Goal: Information Seeking & Learning: Learn about a topic

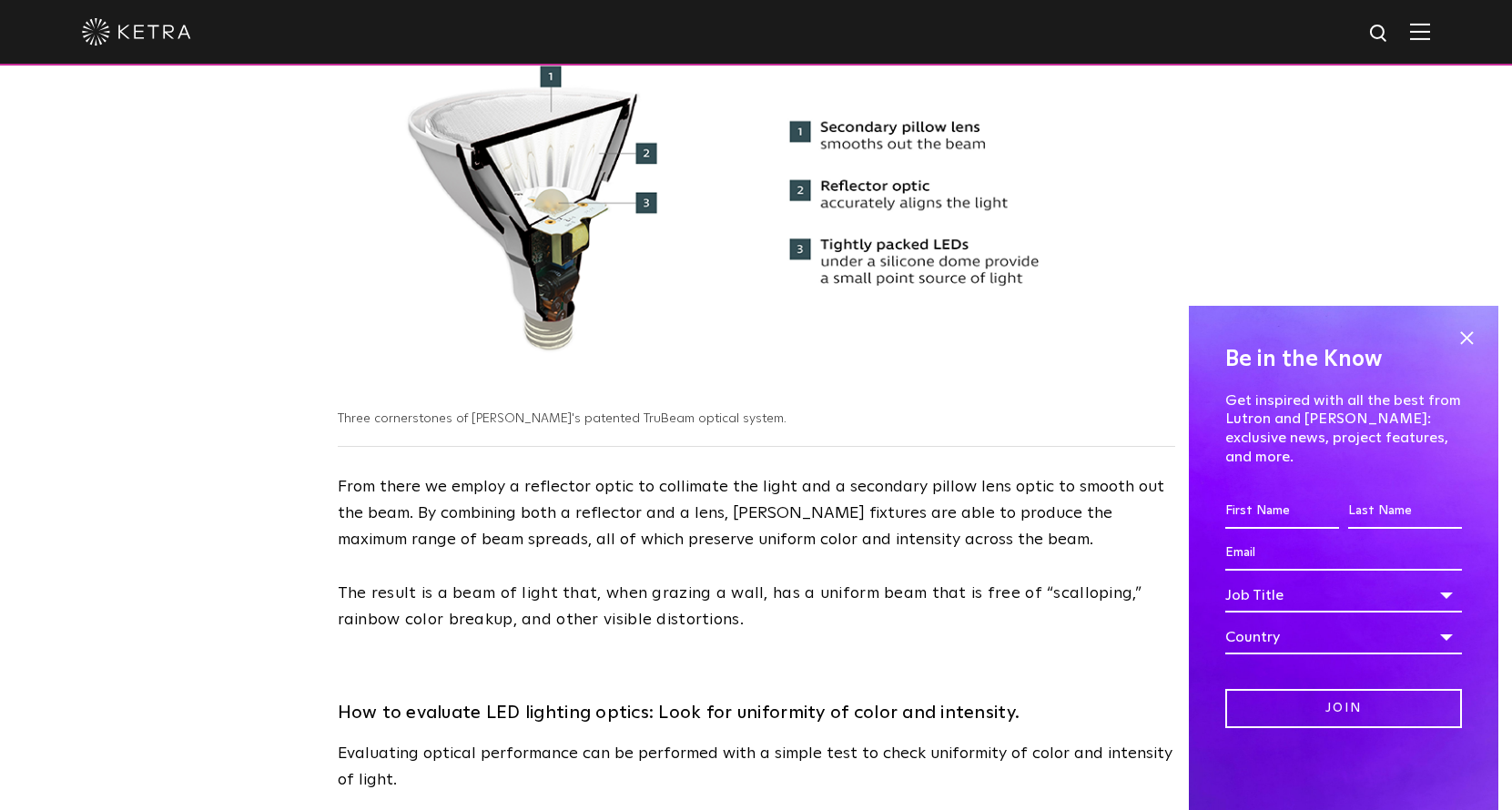
scroll to position [2054, 0]
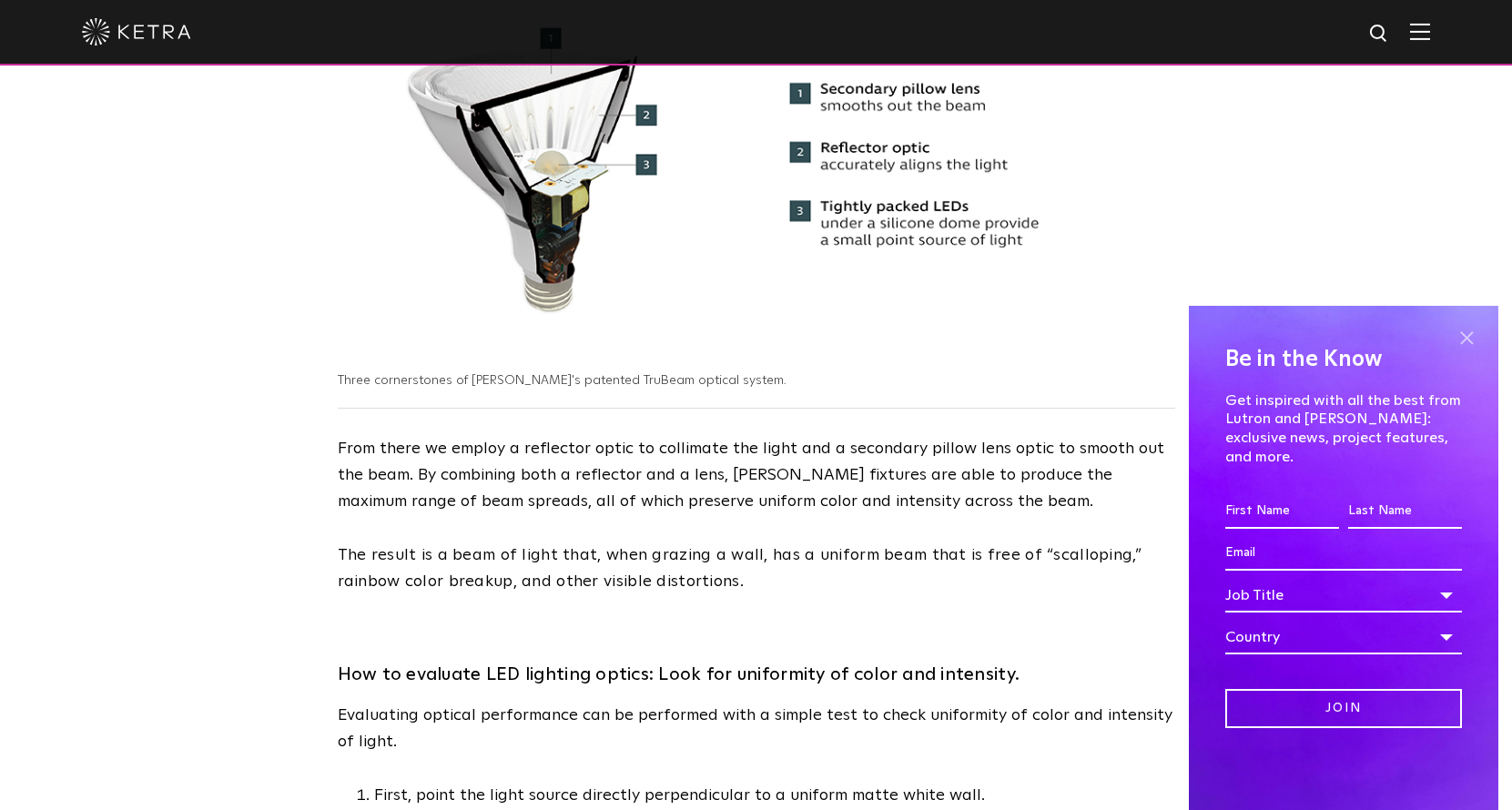
click at [1464, 351] on span at bounding box center [1466, 337] width 27 height 27
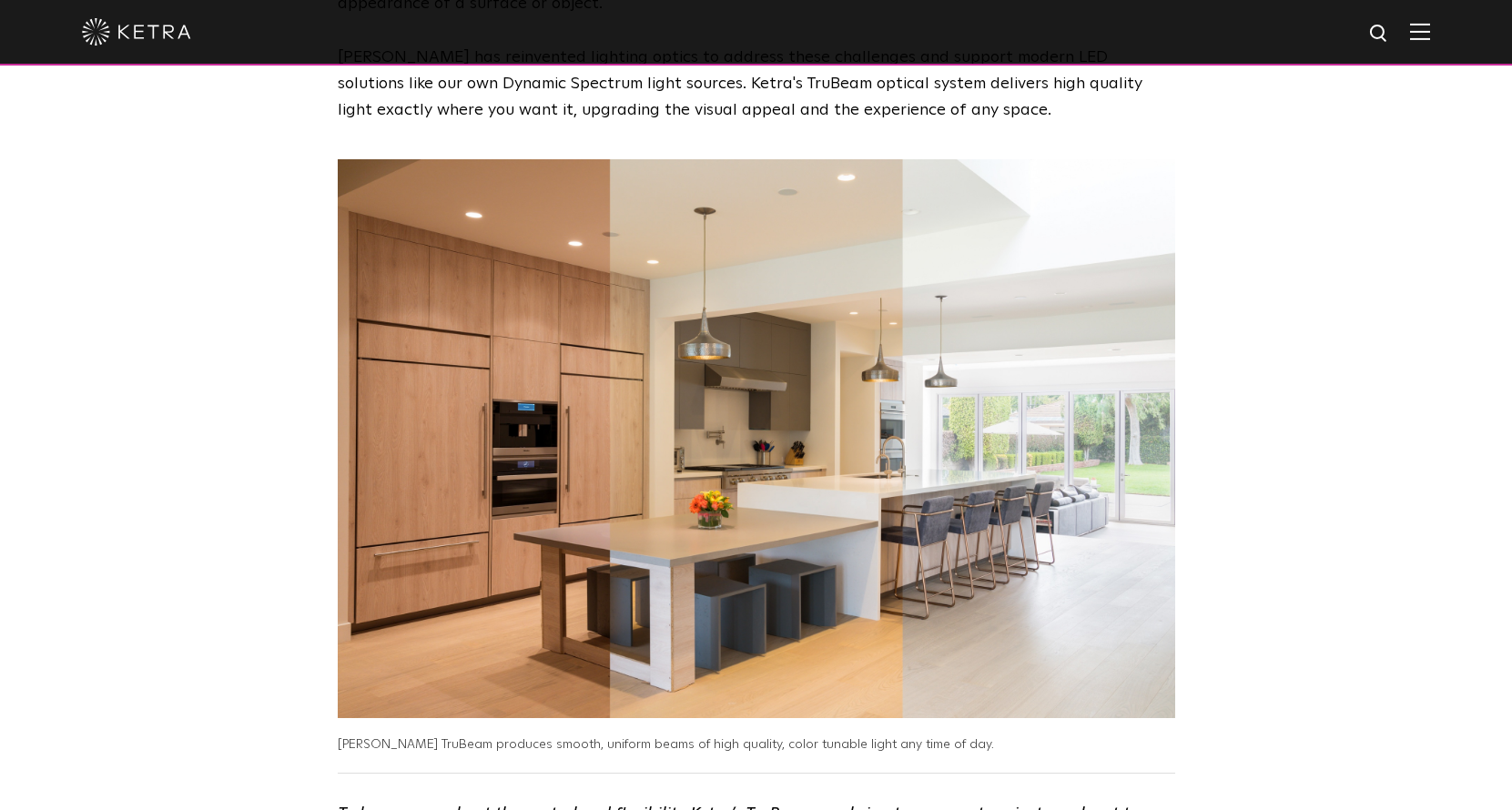
scroll to position [0, 0]
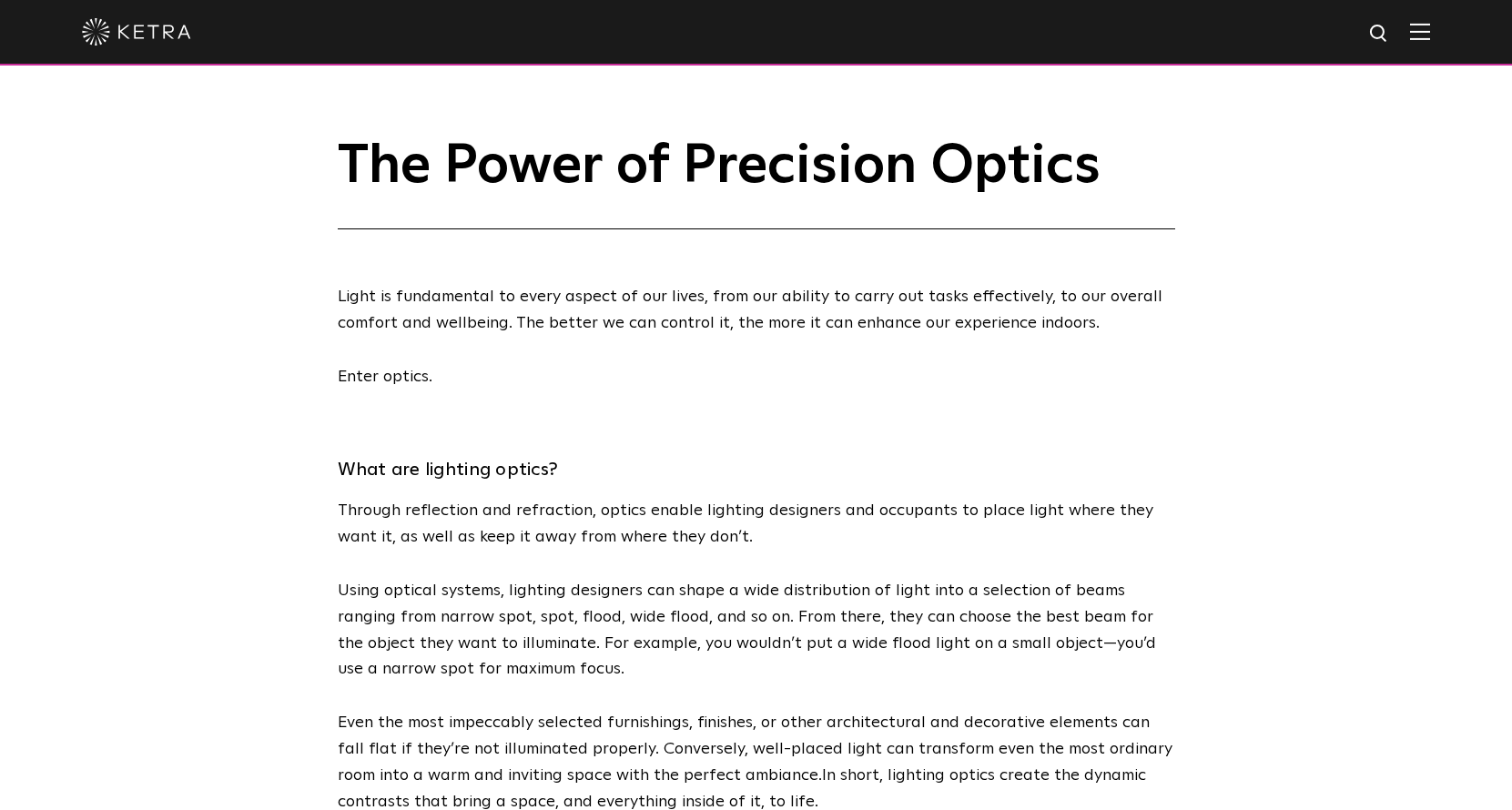
click at [1429, 19] on div at bounding box center [756, 32] width 1348 height 64
click at [1429, 36] on img at bounding box center [1420, 31] width 20 height 18
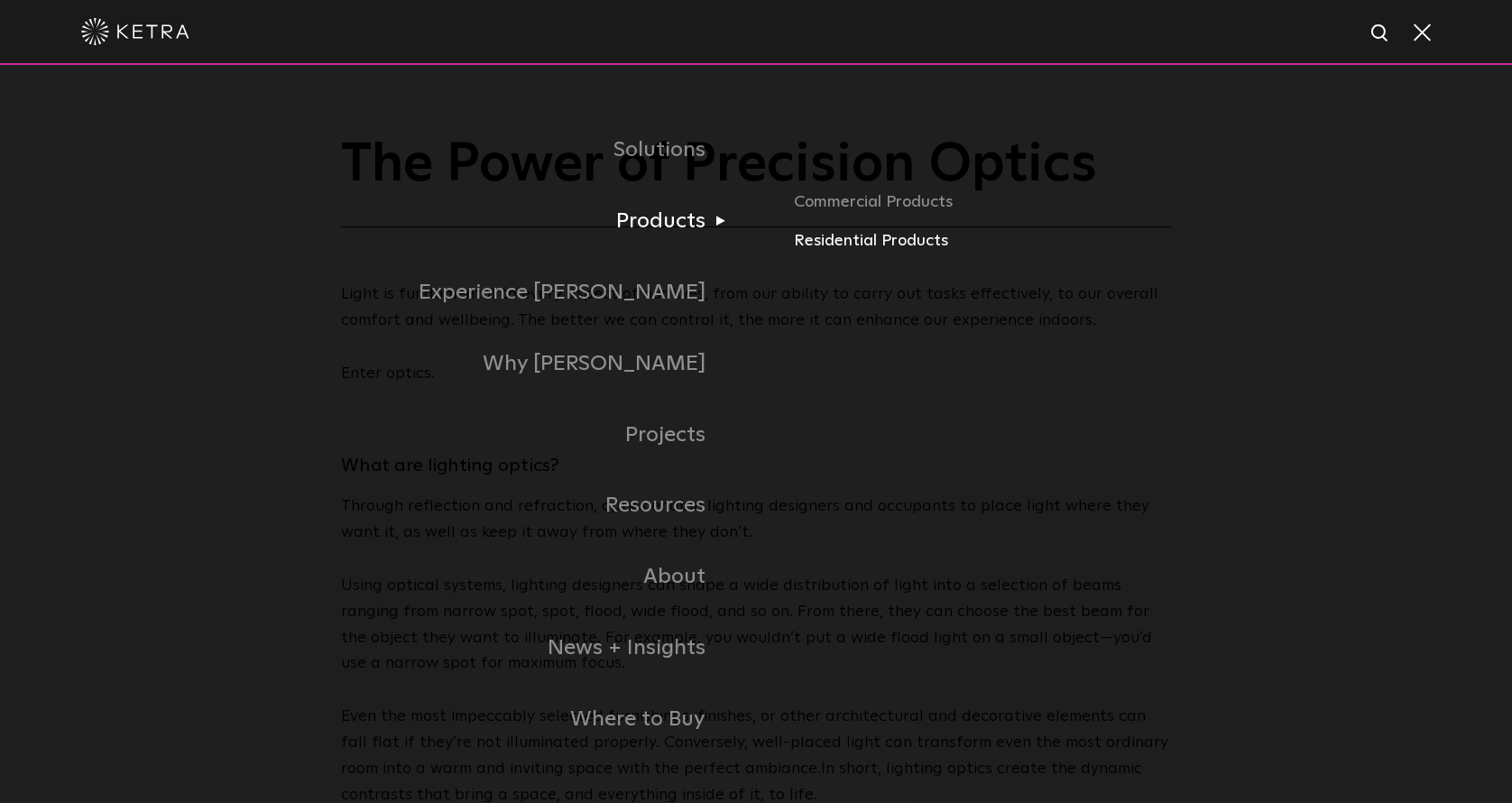
click at [819, 249] on link "Residential Products" at bounding box center [1077, 241] width 567 height 26
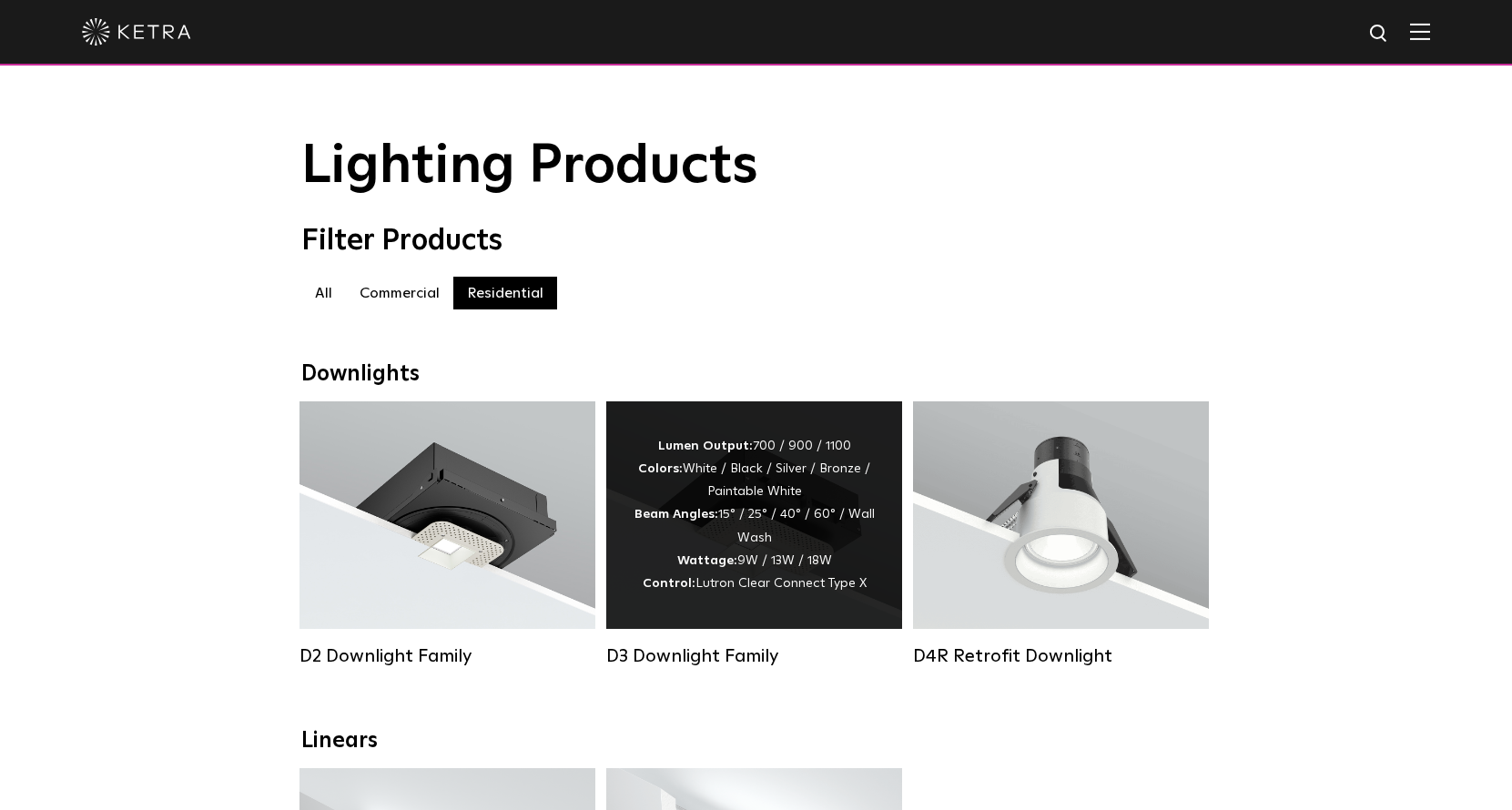
click at [811, 488] on div "Lumen Output: 700 / 900 / 1100 Colors: White / Black / Silver / Bronze / Painta…" at bounding box center [754, 514] width 241 height 160
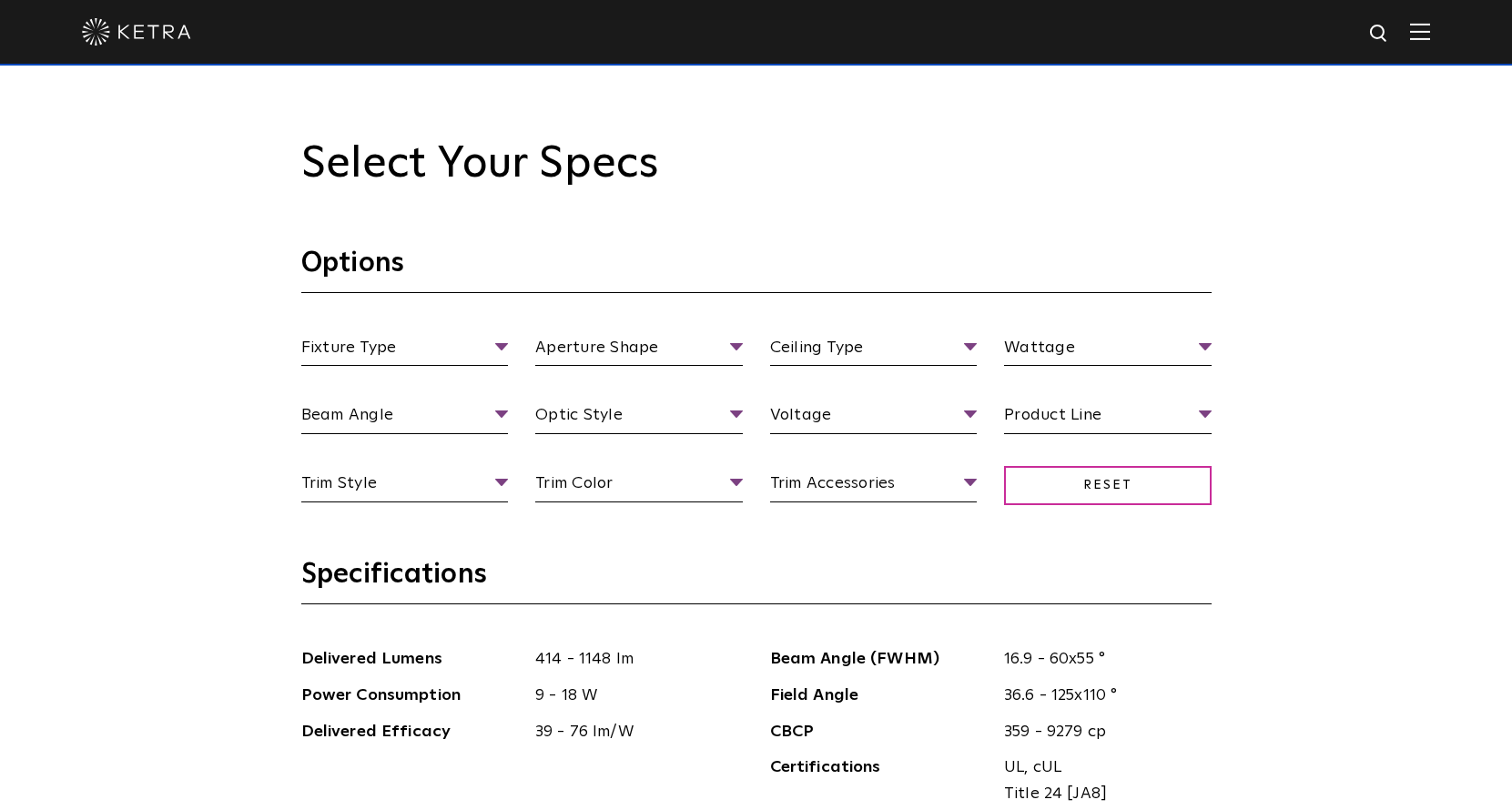
scroll to position [1710, 0]
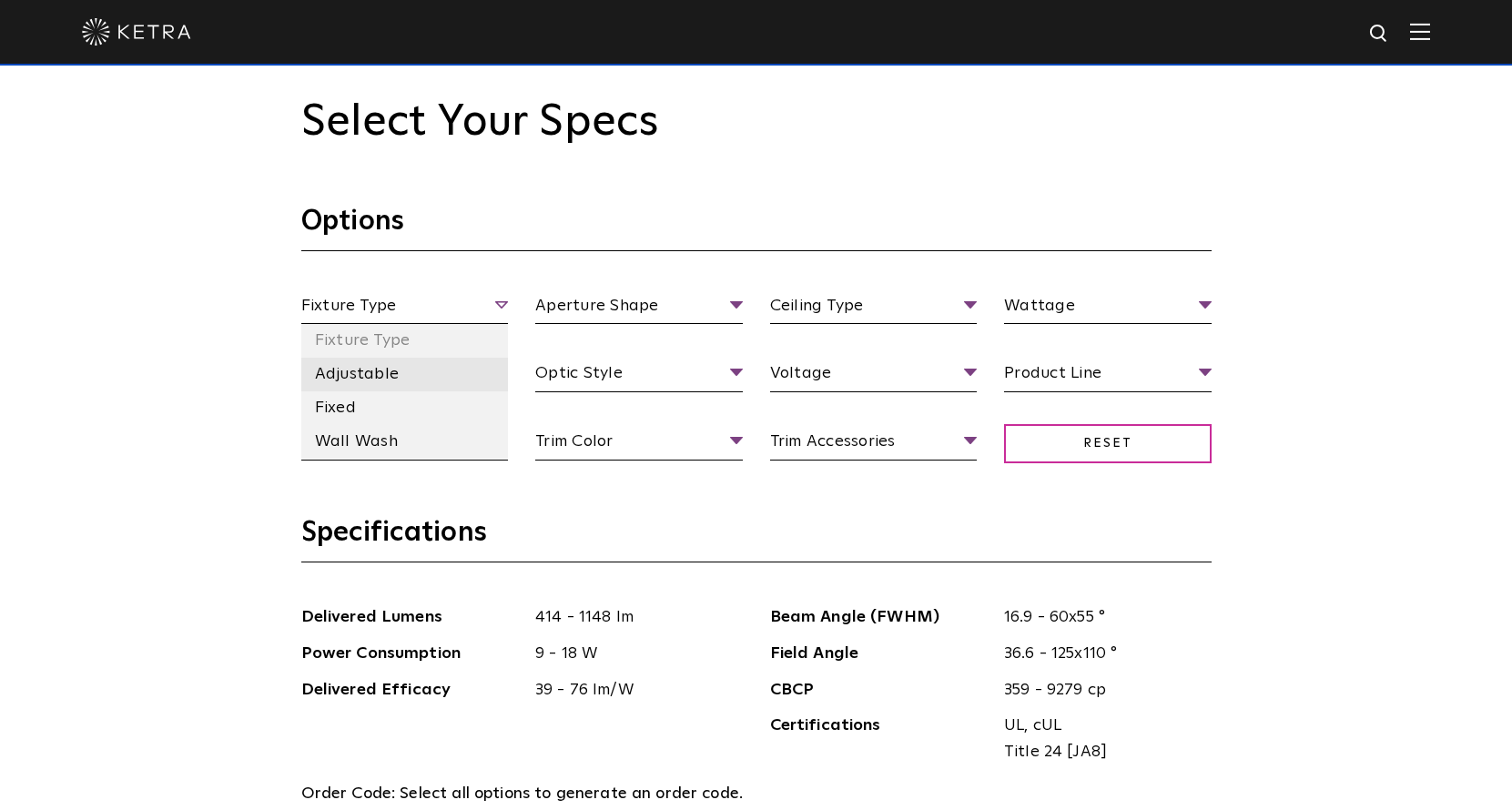
click at [395, 361] on li "Adjustable" at bounding box center [404, 374] width 207 height 34
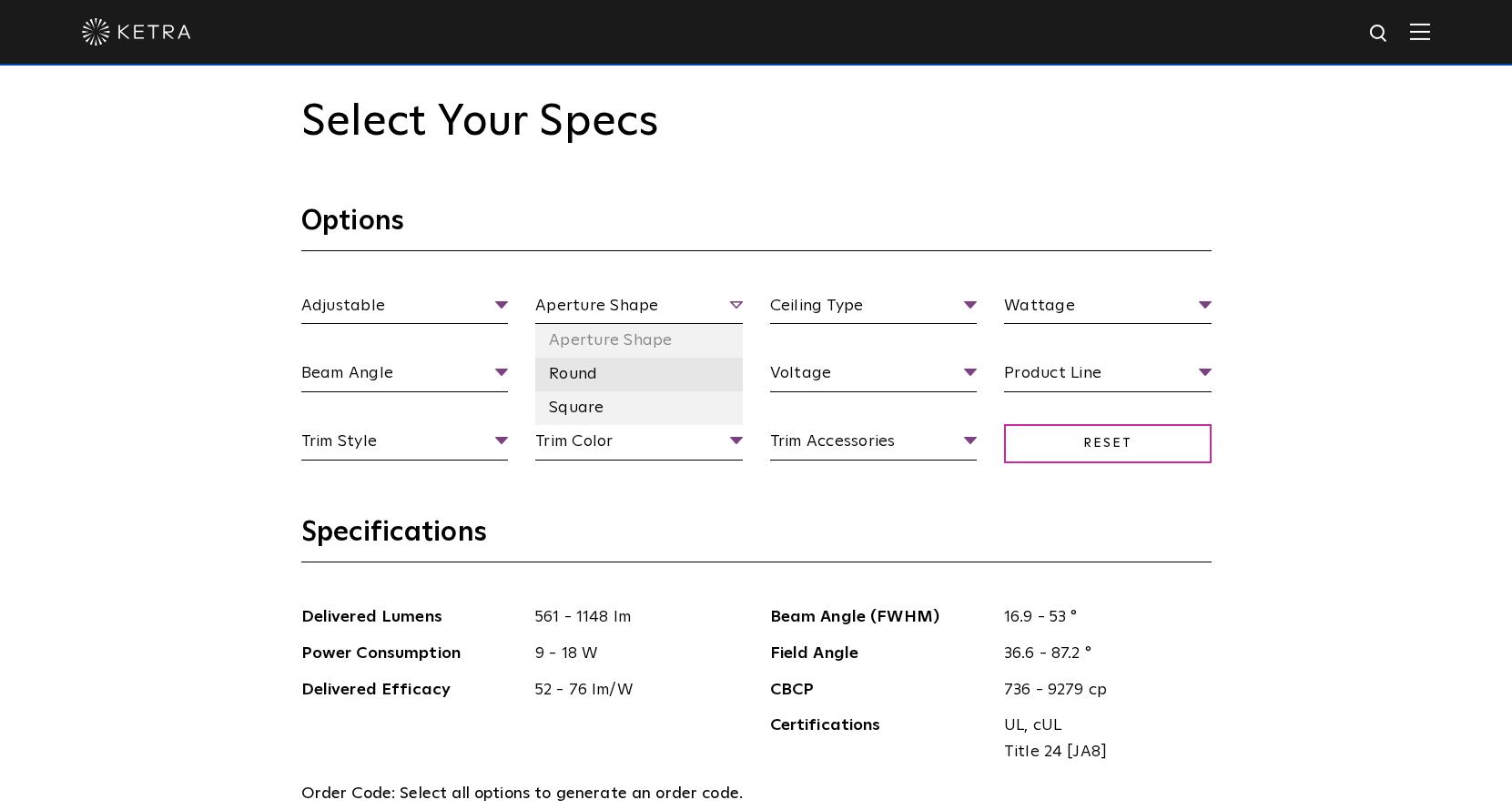
click at [633, 386] on li "Round" at bounding box center [638, 374] width 207 height 34
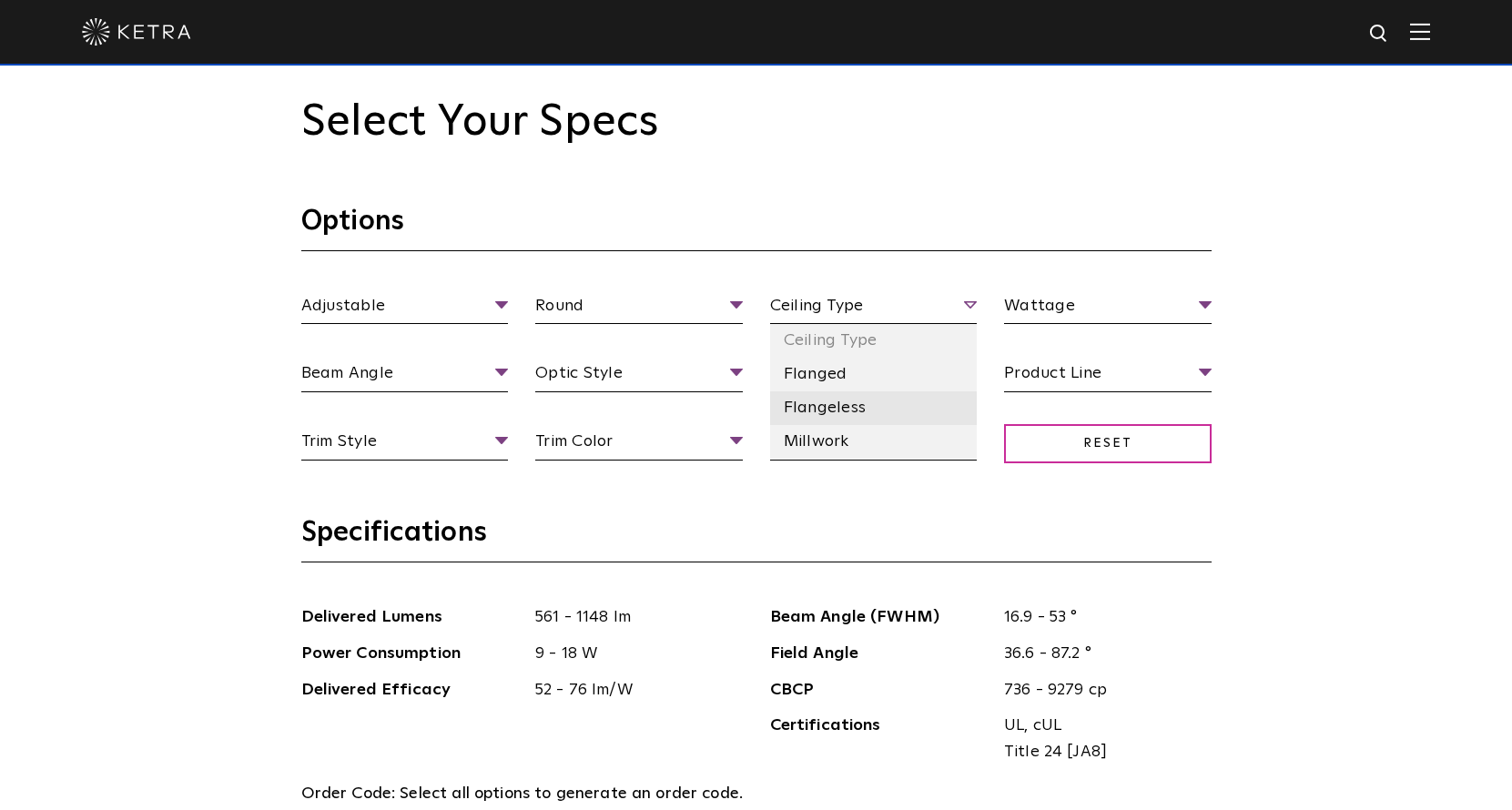
click at [885, 405] on li "Flangeless" at bounding box center [873, 407] width 207 height 34
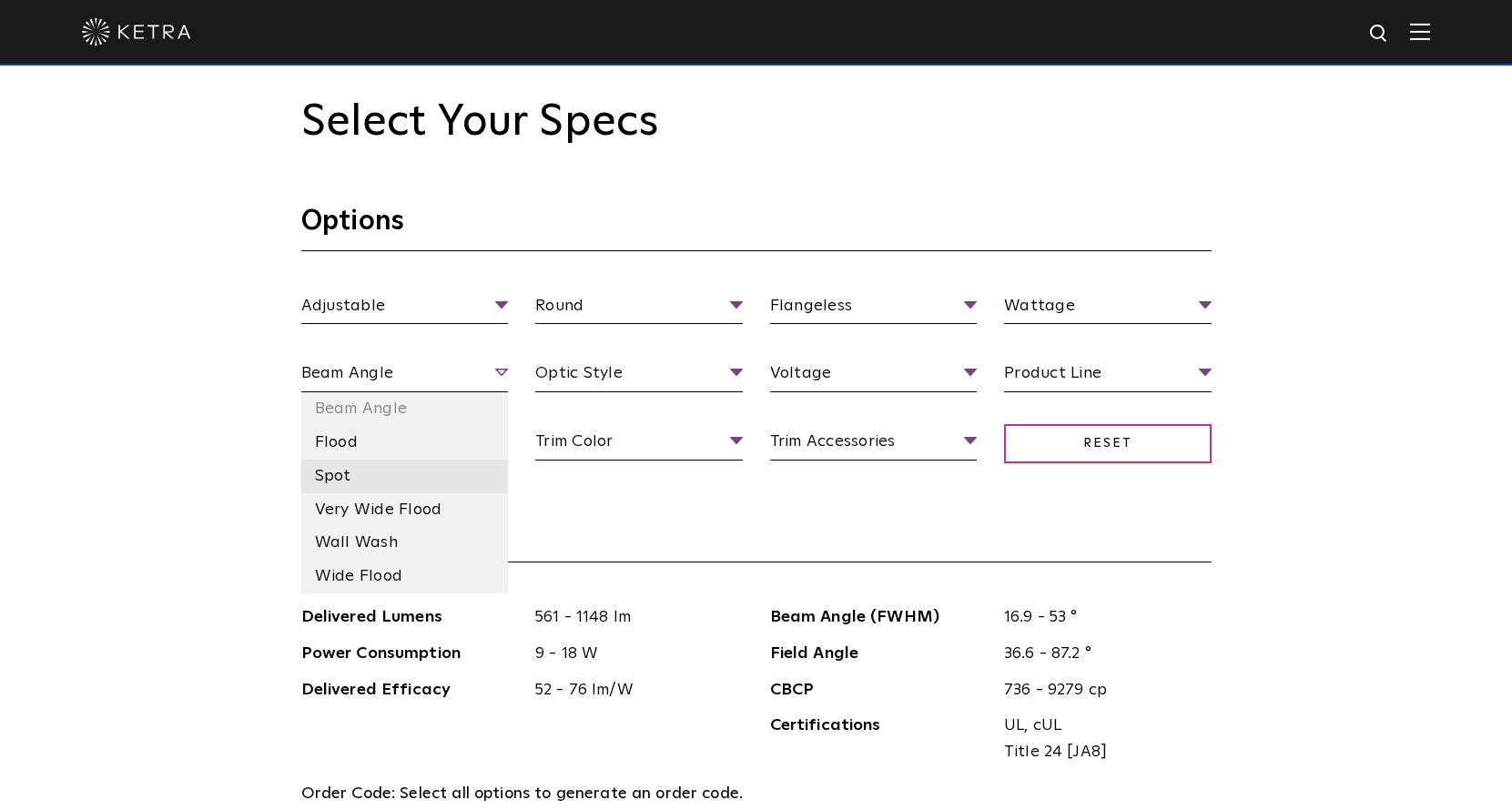
click at [356, 467] on li "Spot" at bounding box center [404, 476] width 207 height 34
click at [421, 548] on li "Wall Wash" at bounding box center [404, 543] width 207 height 34
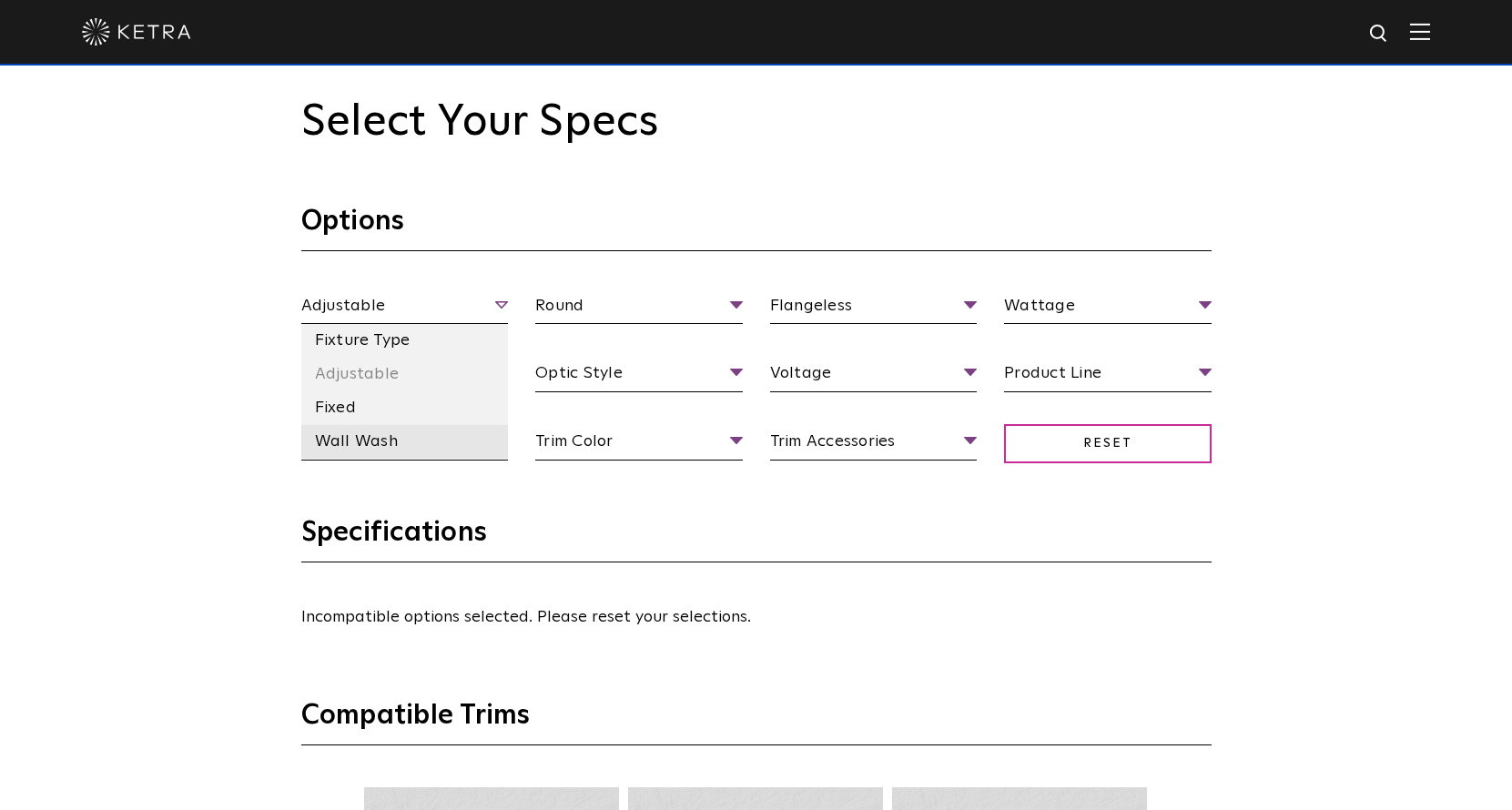
click at [430, 434] on li "Wall Wash" at bounding box center [404, 441] width 207 height 34
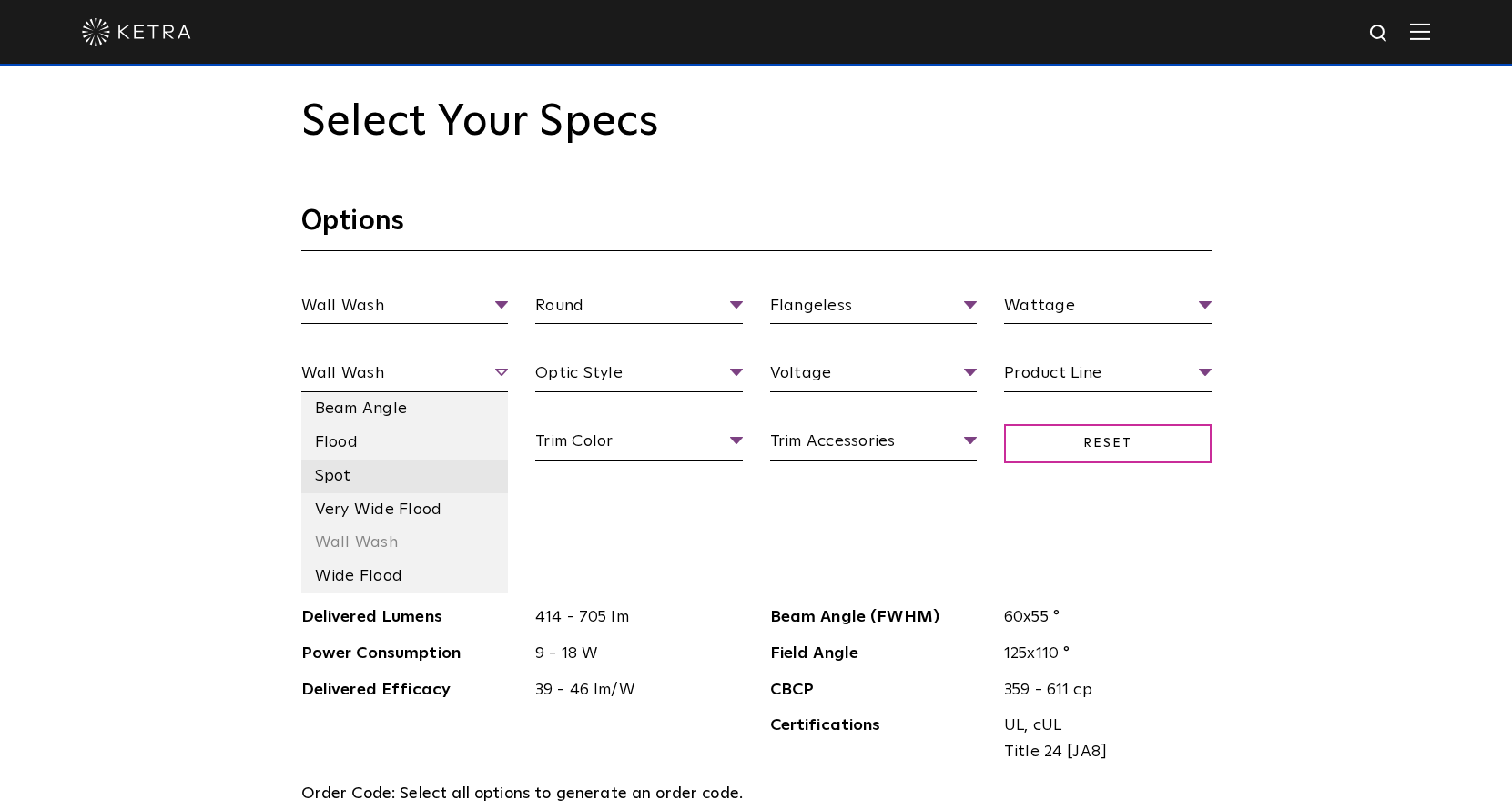
click at [469, 475] on li "Spot" at bounding box center [404, 476] width 207 height 34
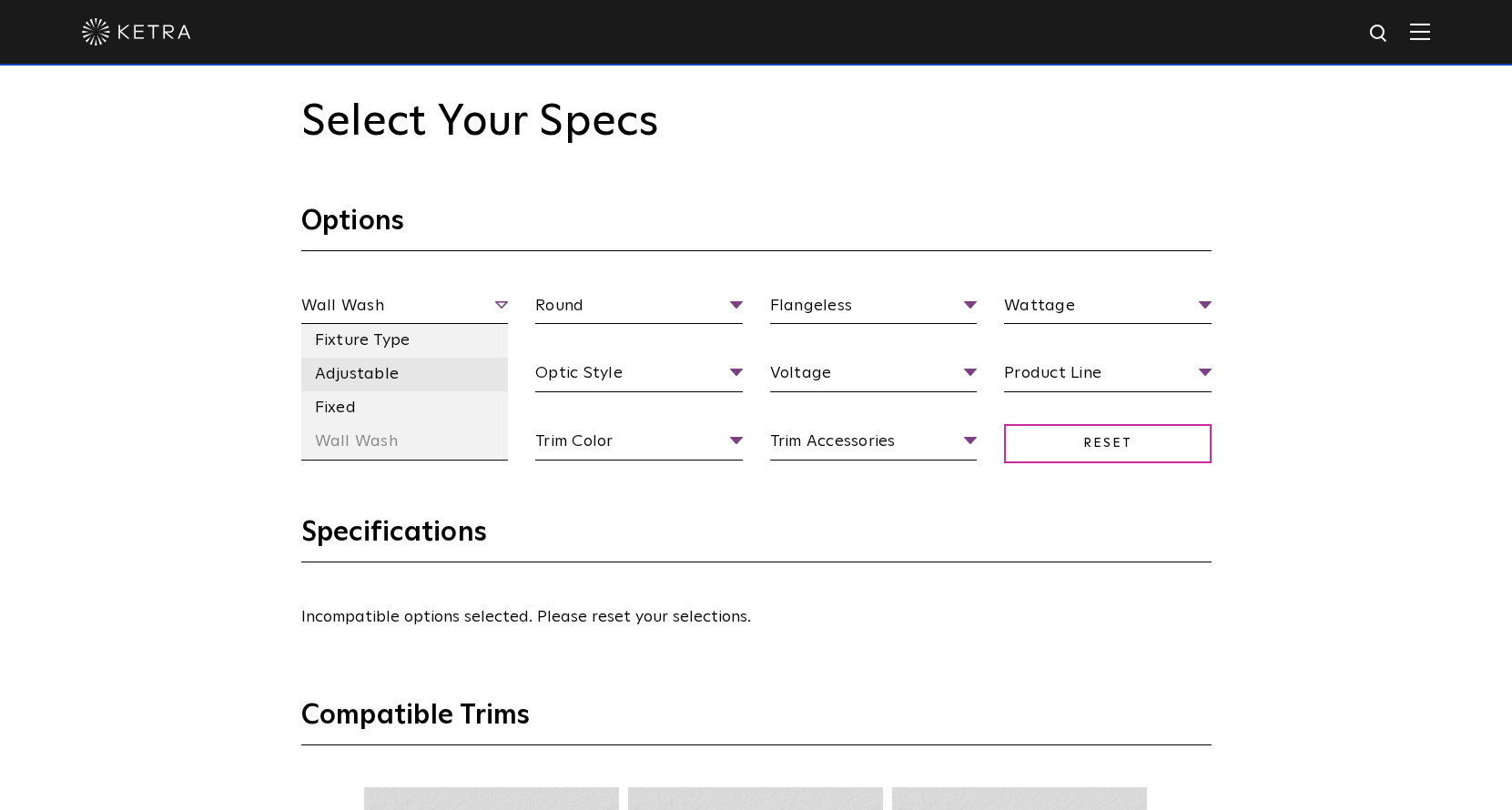
click at [461, 370] on li "Adjustable" at bounding box center [404, 374] width 207 height 34
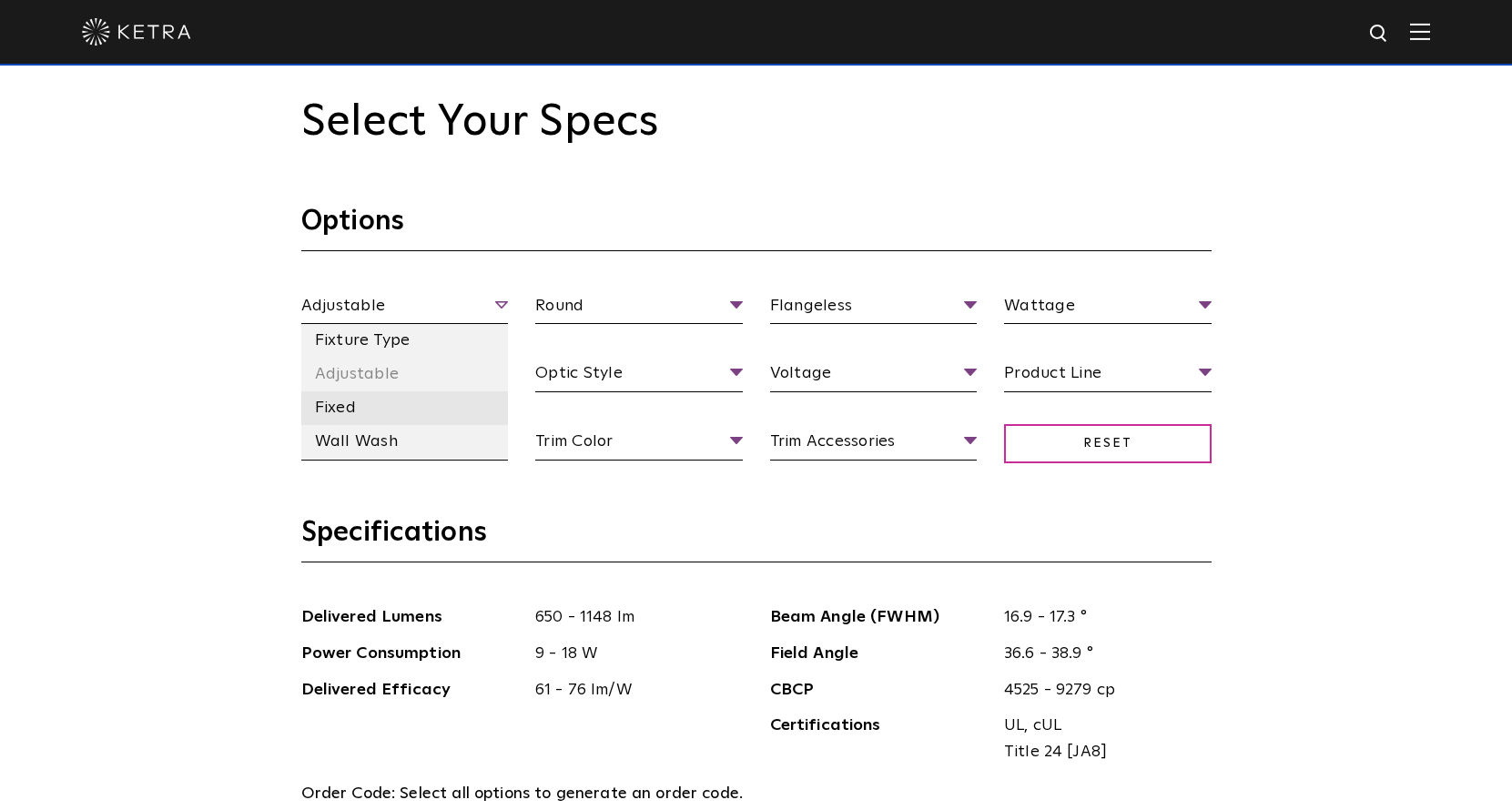
click at [453, 399] on li "Fixed" at bounding box center [404, 407] width 207 height 34
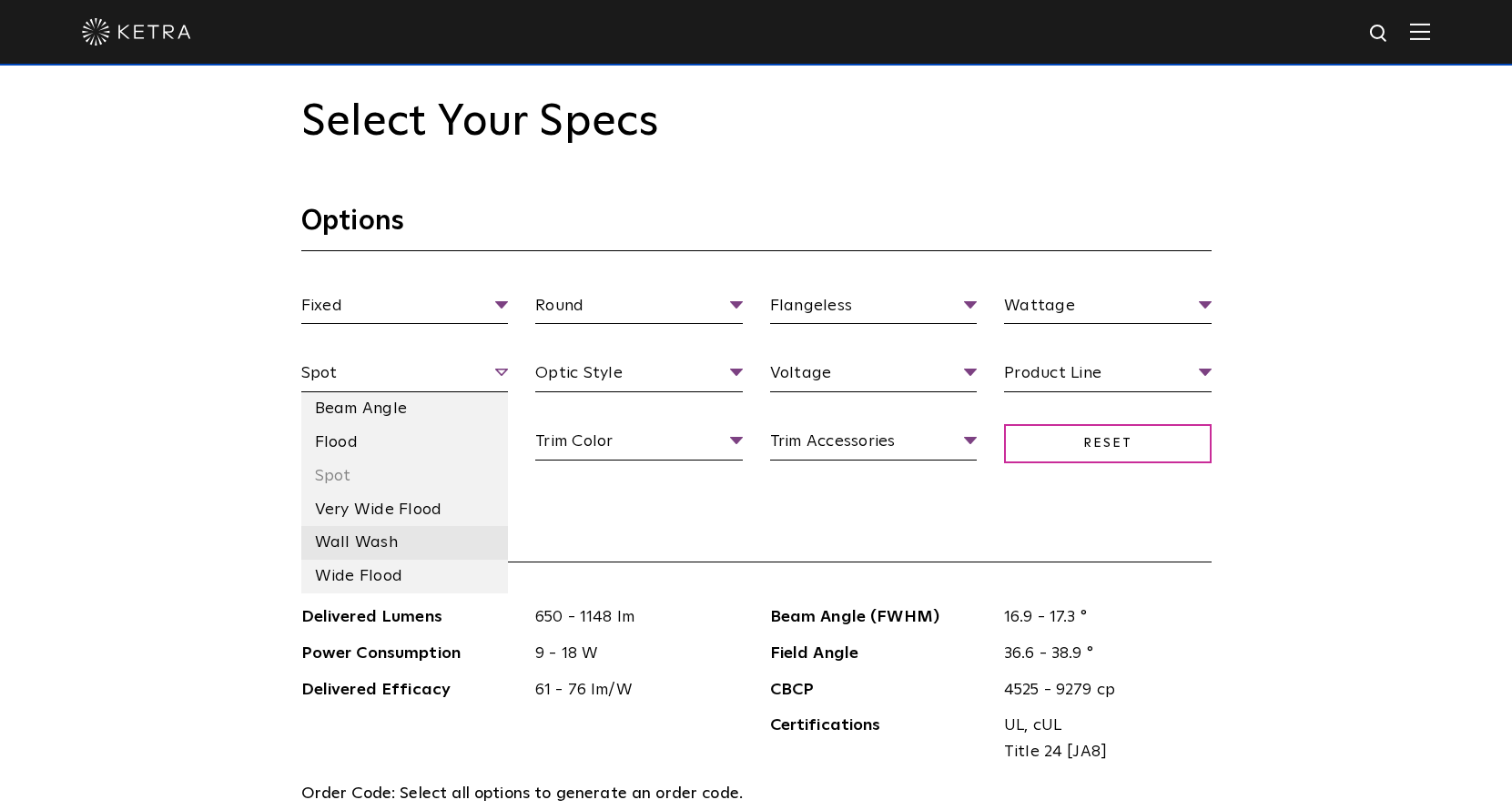
click at [453, 542] on li "Wall Wash" at bounding box center [404, 543] width 207 height 34
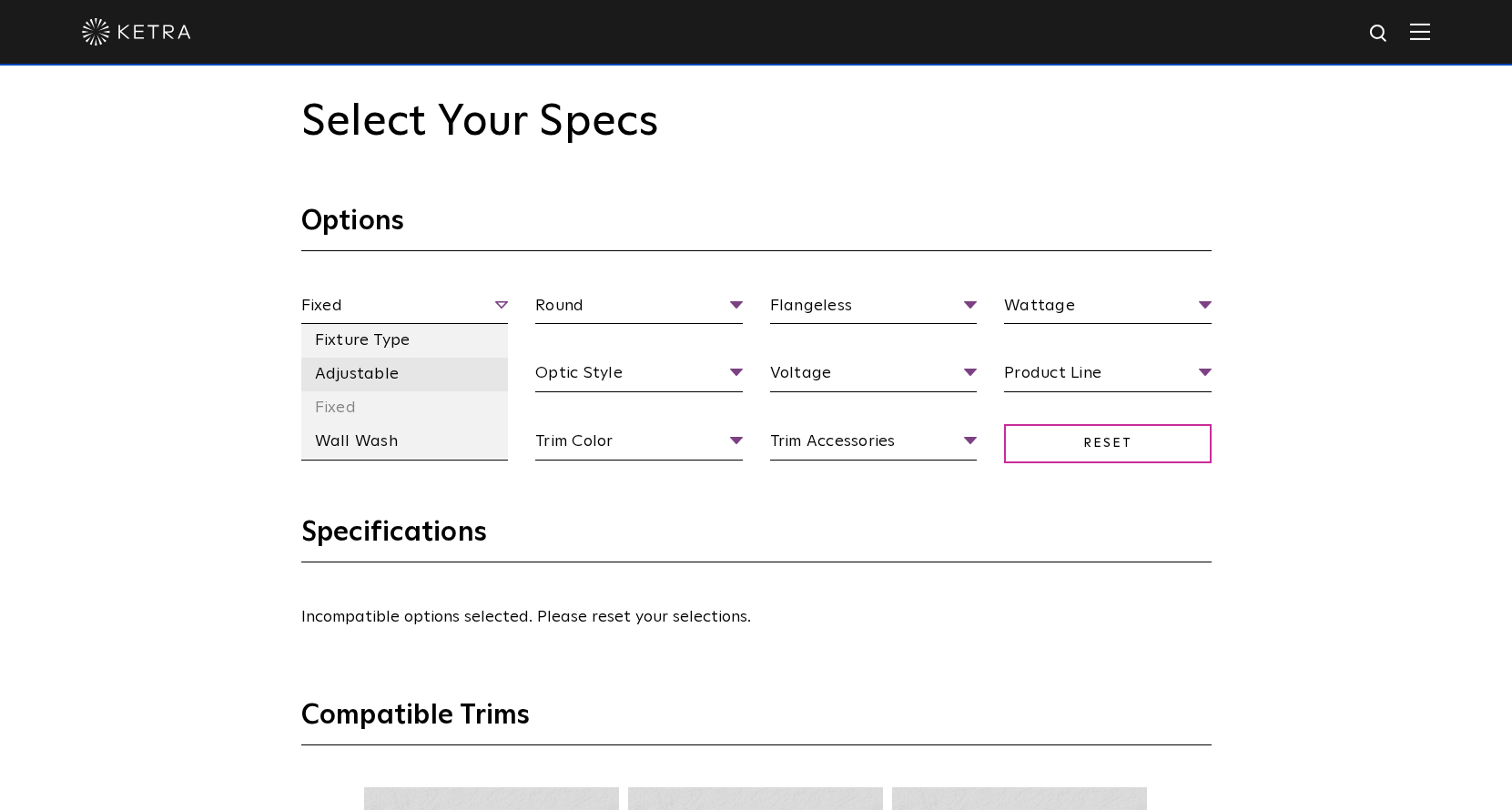
click at [469, 368] on li "Adjustable" at bounding box center [404, 374] width 207 height 34
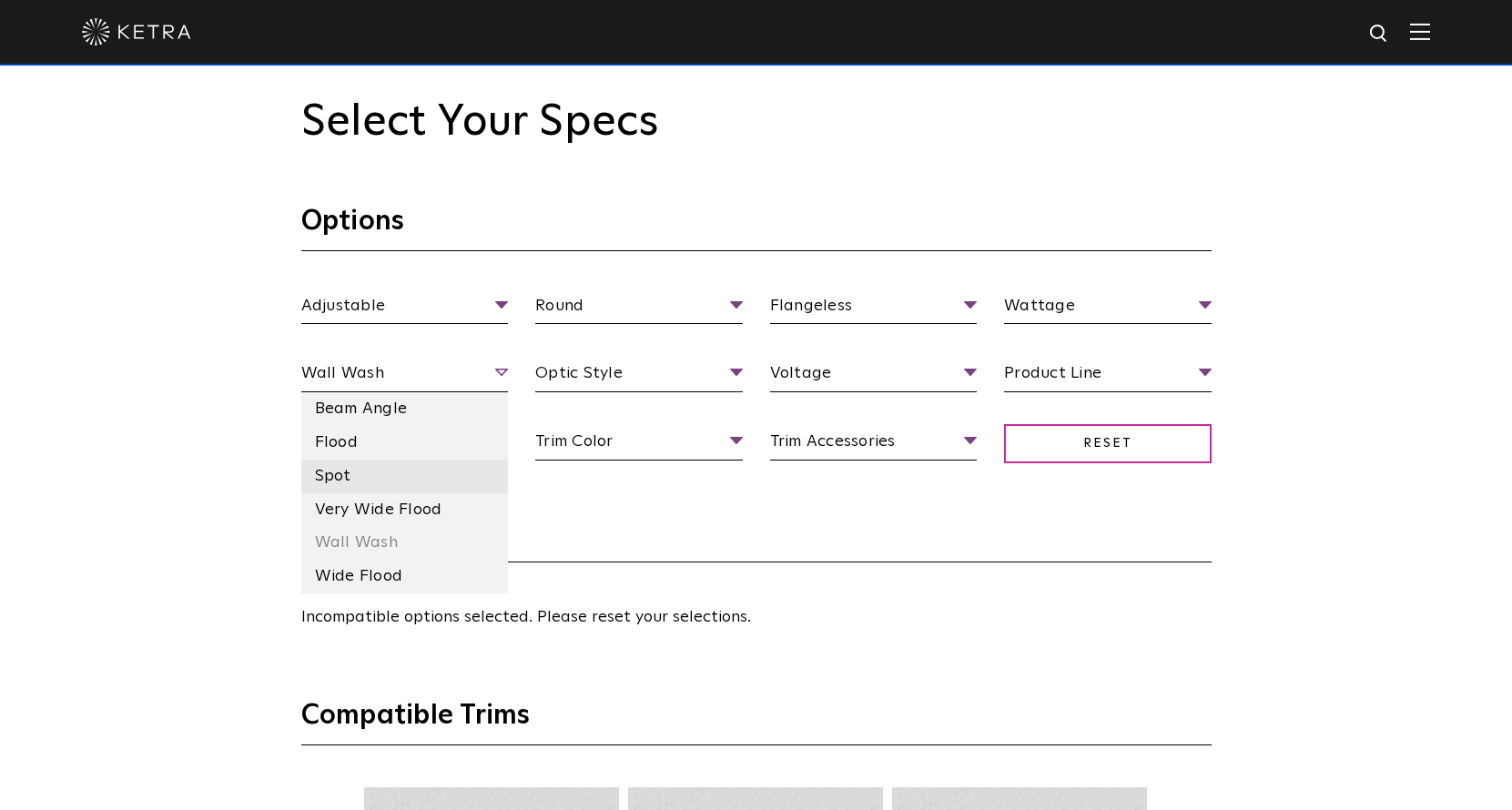
click at [470, 471] on li "Spot" at bounding box center [404, 476] width 207 height 34
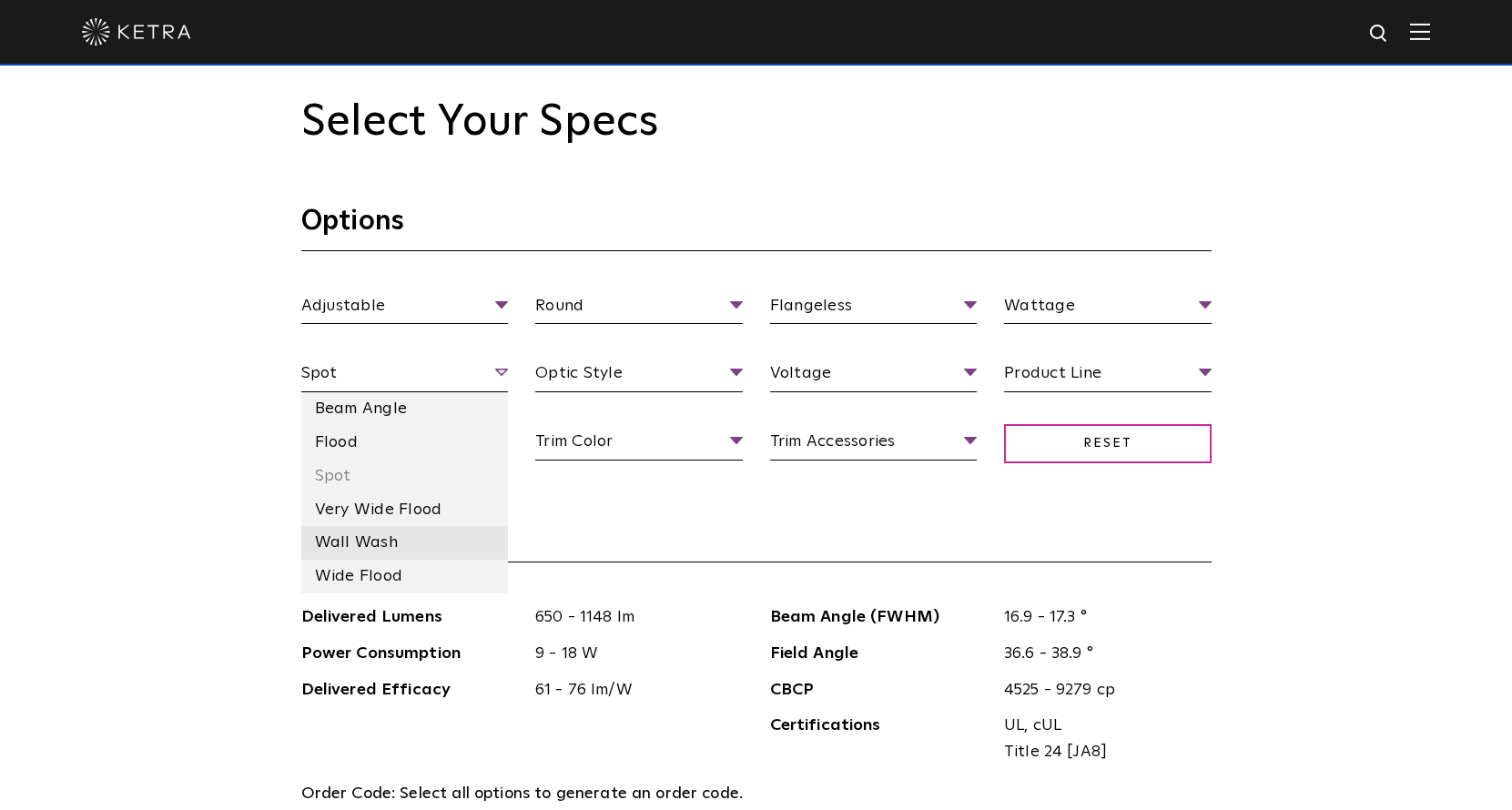
click at [456, 546] on li "Wall Wash" at bounding box center [404, 543] width 207 height 34
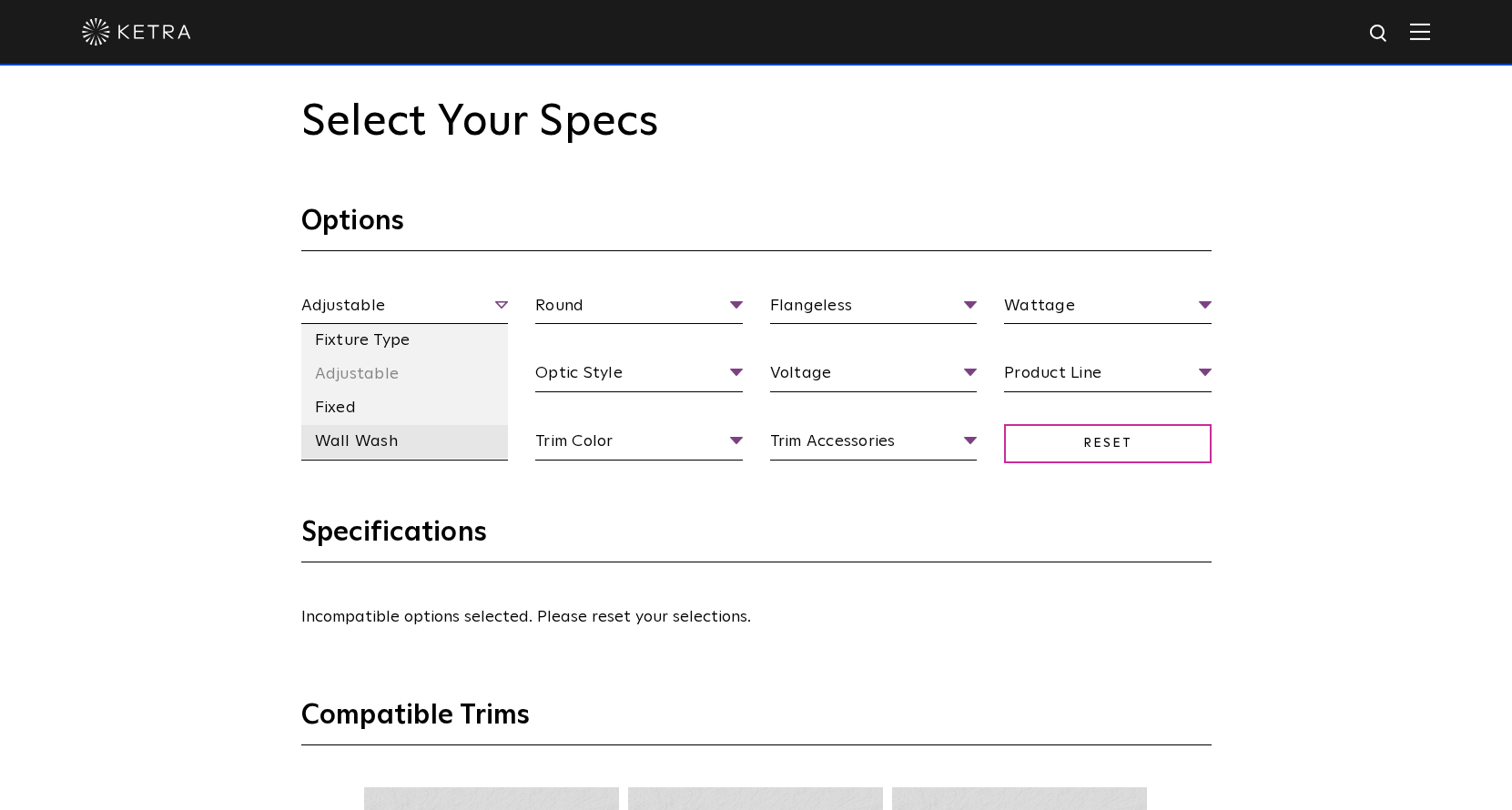
click at [457, 435] on li "Wall Wash" at bounding box center [404, 441] width 207 height 34
